Goal: Participate in discussion: Engage in conversation with other users on a specific topic

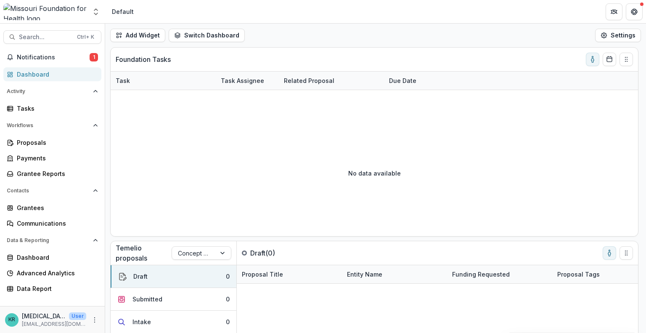
scroll to position [97, 0]
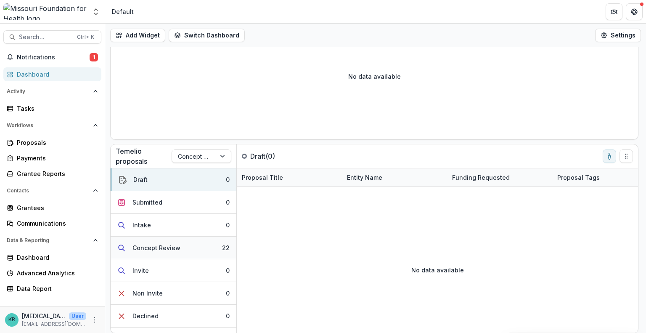
click at [190, 248] on button "Concept Review 22" at bounding box center [174, 247] width 126 height 23
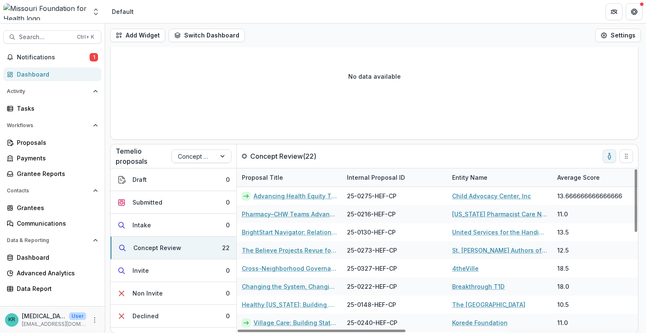
click at [580, 176] on div "Average Score" at bounding box center [578, 177] width 53 height 9
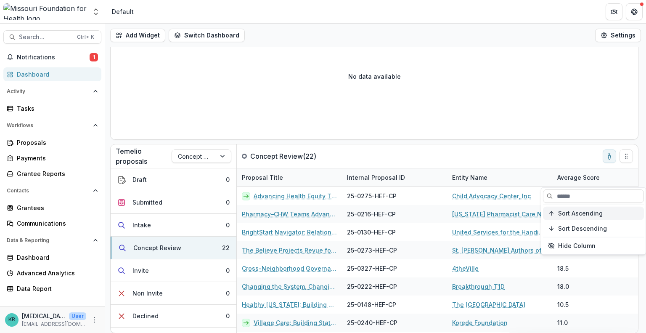
click at [584, 208] on button "Sort Ascending" at bounding box center [593, 212] width 101 height 13
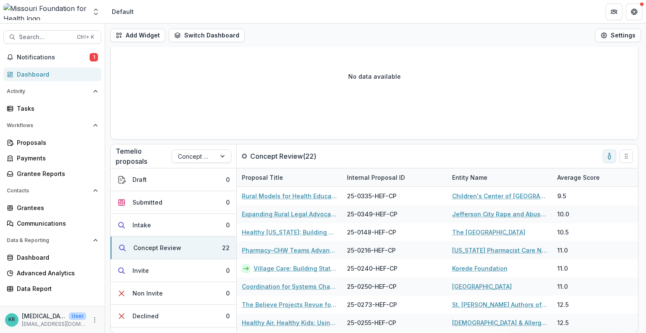
click at [458, 123] on div "No data available" at bounding box center [374, 76] width 527 height 126
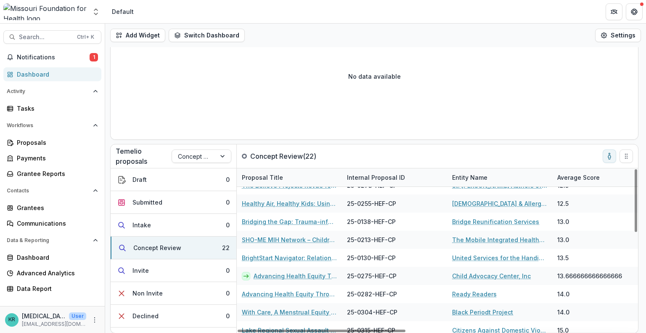
scroll to position [121, 0]
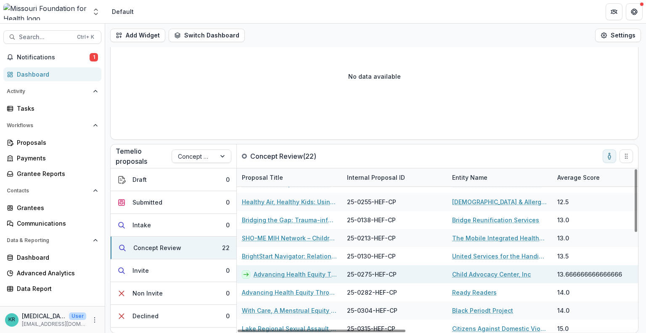
click at [288, 270] on link "Advancing Health Equity Through Multidisciplinary Training to Strengthen [MEDIC…" at bounding box center [295, 273] width 83 height 9
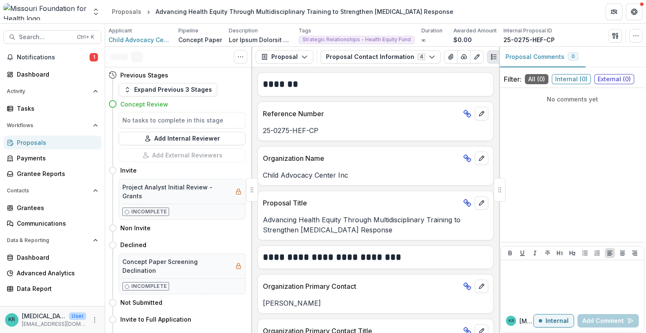
click at [569, 80] on span "Internal ( 0 )" at bounding box center [571, 79] width 39 height 10
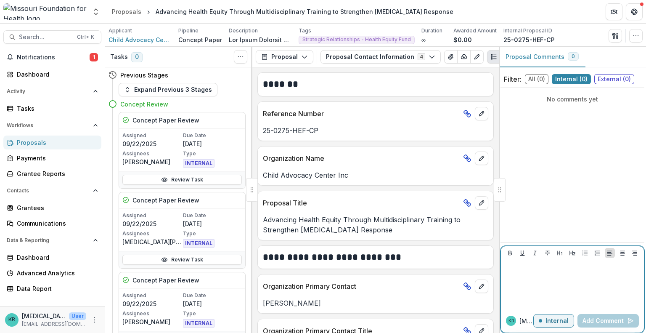
click at [563, 270] on p at bounding box center [572, 267] width 136 height 9
click at [560, 270] on p "**********" at bounding box center [572, 267] width 136 height 9
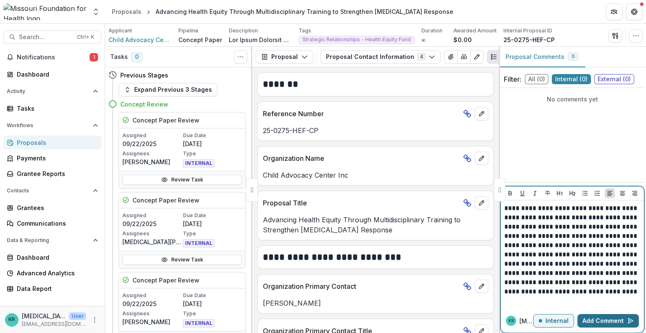
click at [595, 320] on button "Add Comment" at bounding box center [607, 320] width 61 height 13
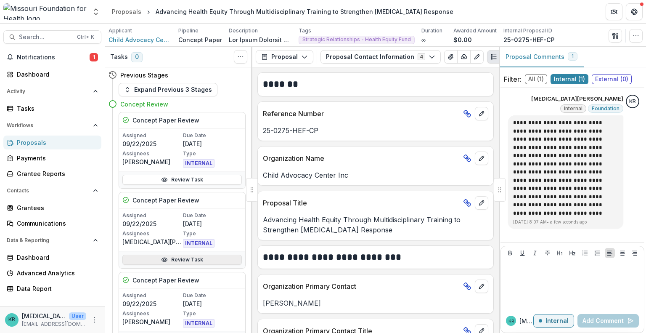
click at [198, 254] on link "Review Task" at bounding box center [181, 259] width 119 height 10
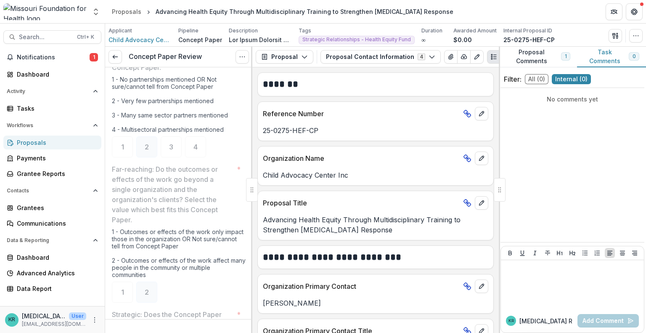
scroll to position [824, 0]
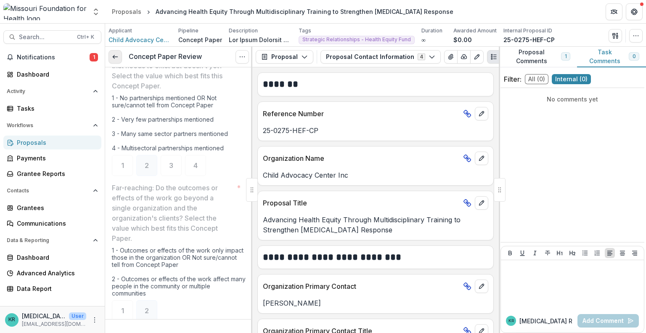
click at [121, 58] on link at bounding box center [114, 56] width 13 height 13
